Goal: Task Accomplishment & Management: Manage account settings

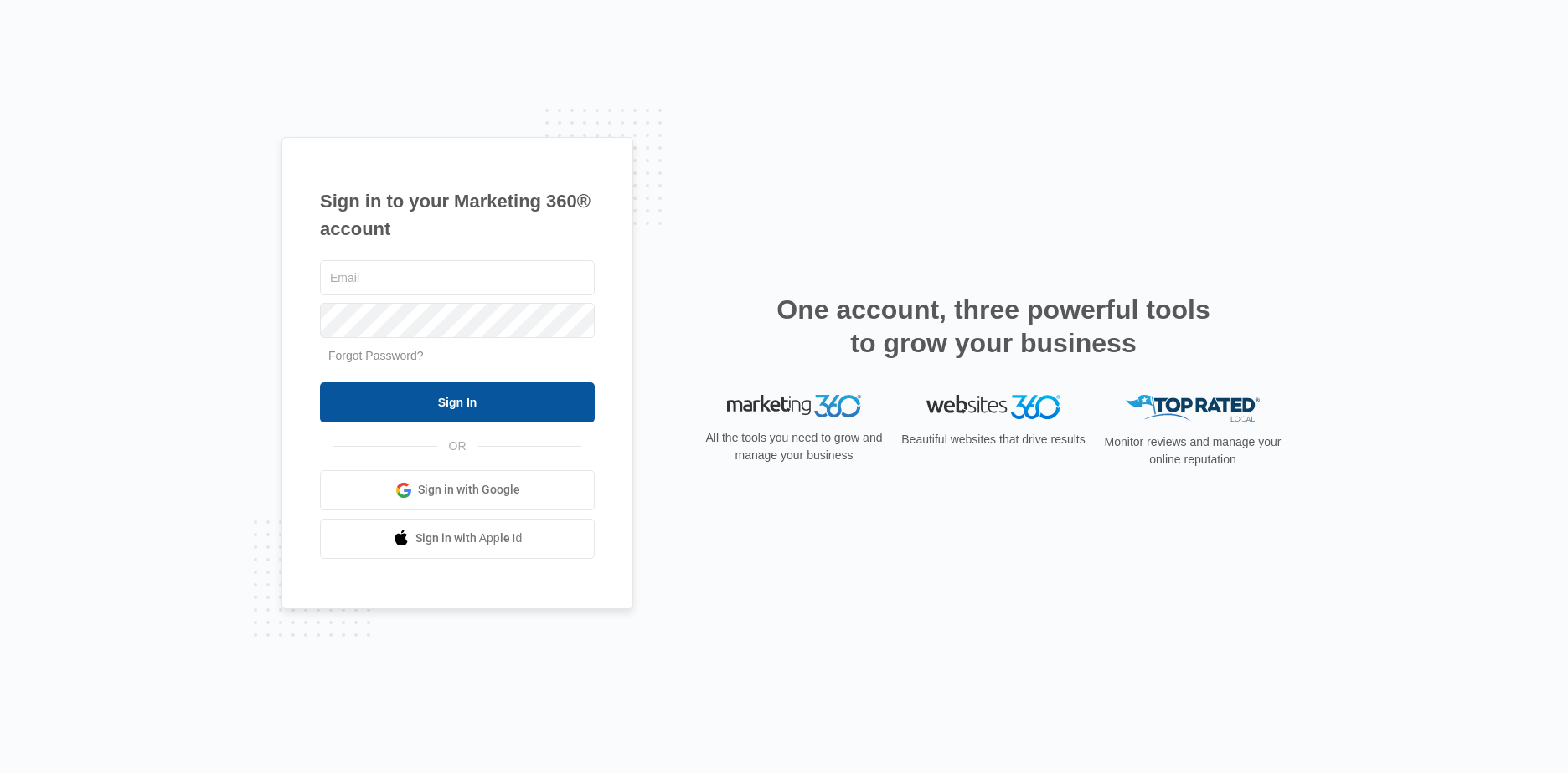
type input "[PERSON_NAME][EMAIL_ADDRESS][DOMAIN_NAME]"
click at [549, 399] on input "Sign In" at bounding box center [457, 402] width 275 height 40
